Goal: Navigation & Orientation: Find specific page/section

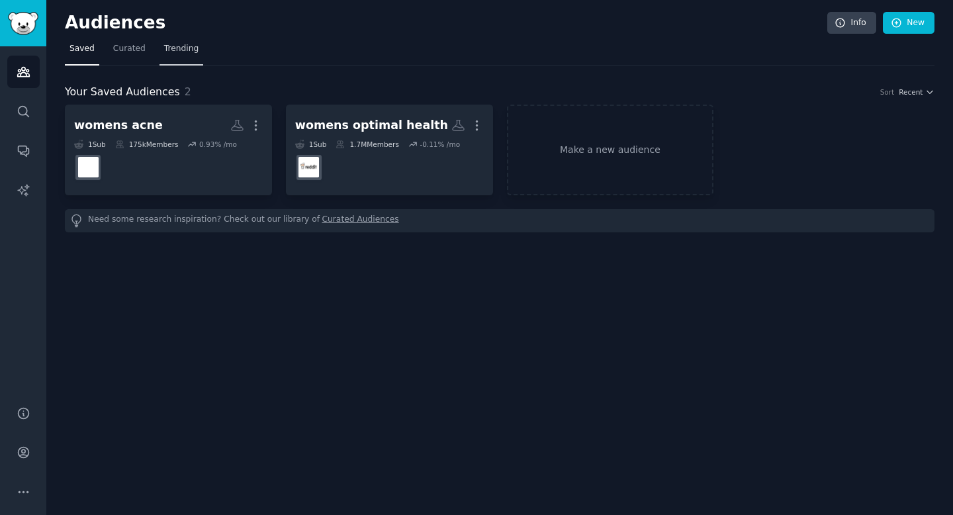
click at [173, 48] on span "Trending" at bounding box center [181, 49] width 34 height 12
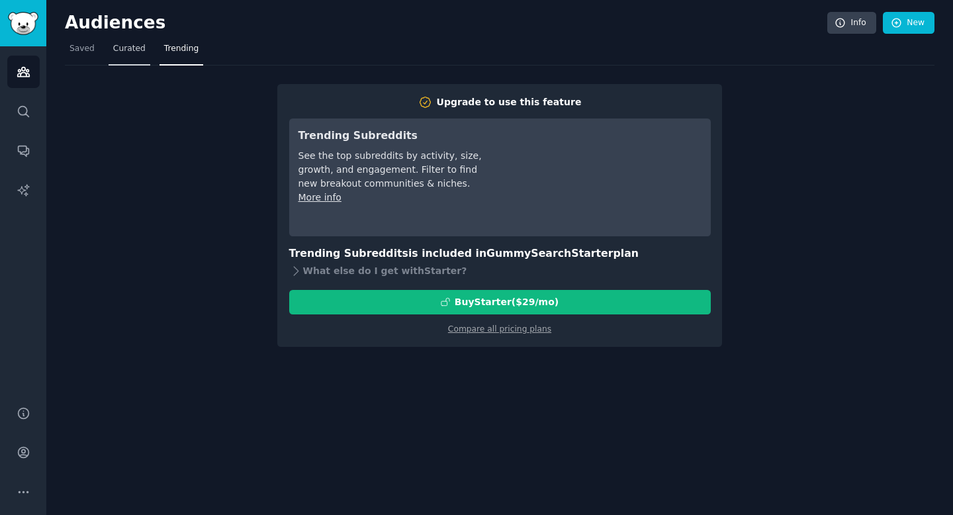
click at [126, 55] on link "Curated" at bounding box center [130, 51] width 42 height 27
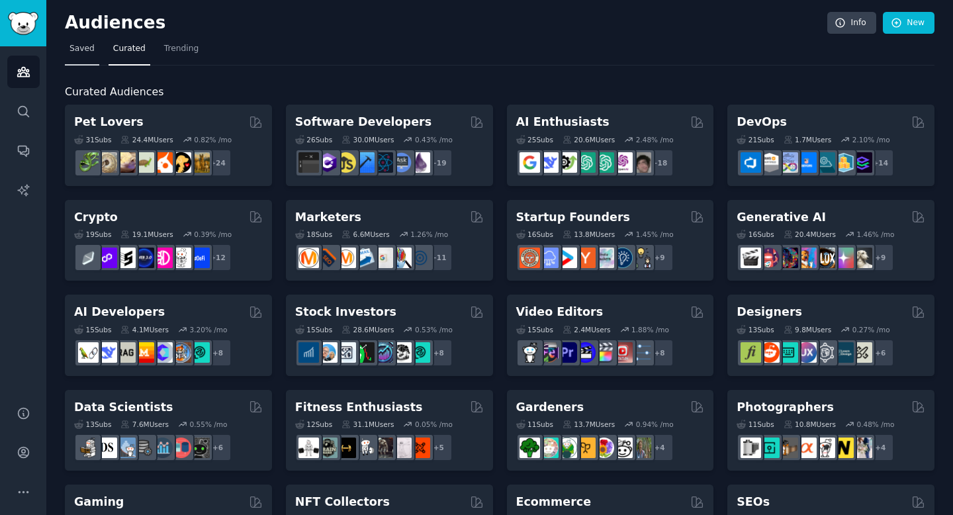
click at [75, 58] on link "Saved" at bounding box center [82, 51] width 34 height 27
